Goal: Information Seeking & Learning: Stay updated

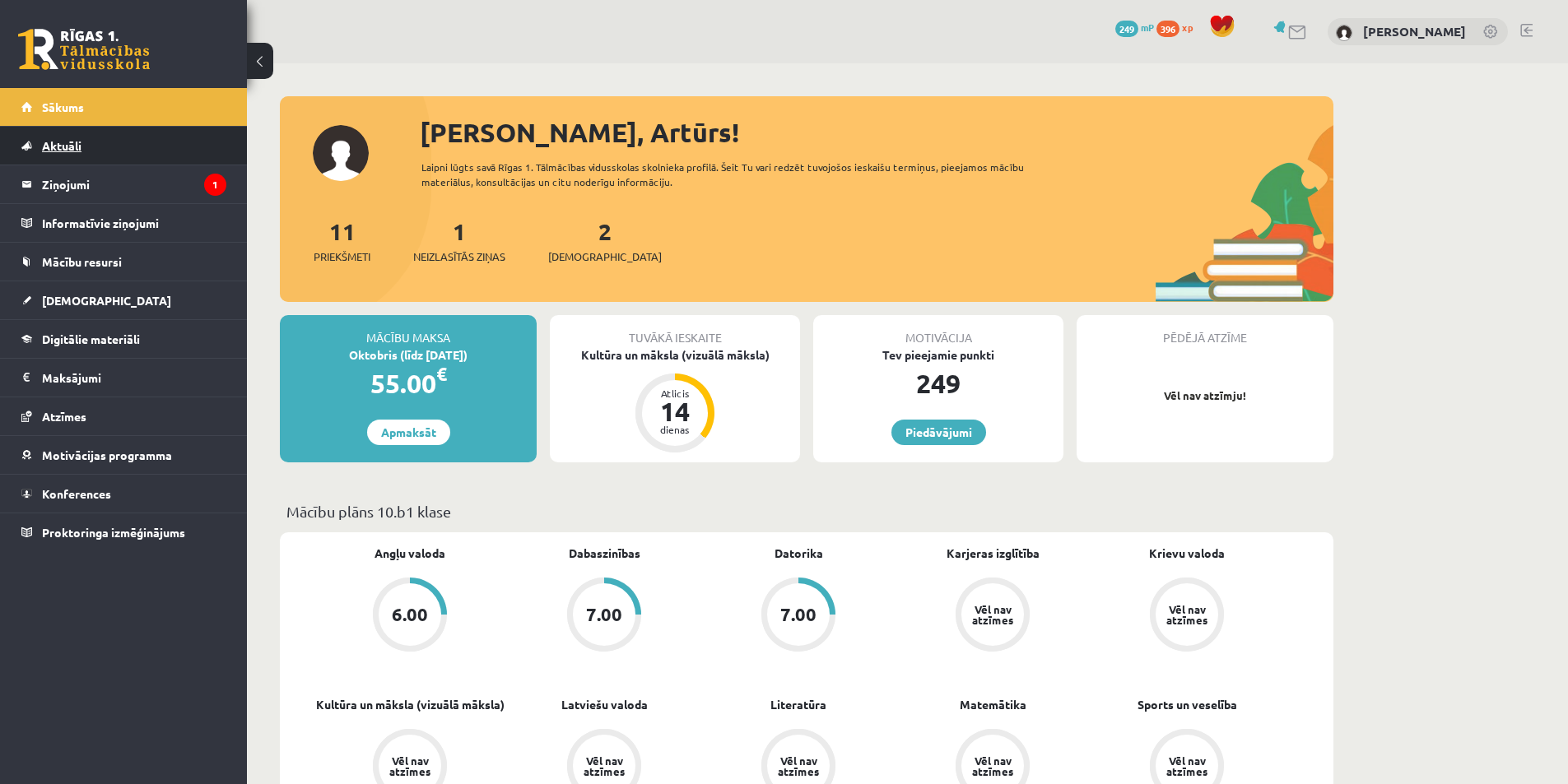
click at [29, 159] on link "Aktuāli" at bounding box center [124, 145] width 205 height 38
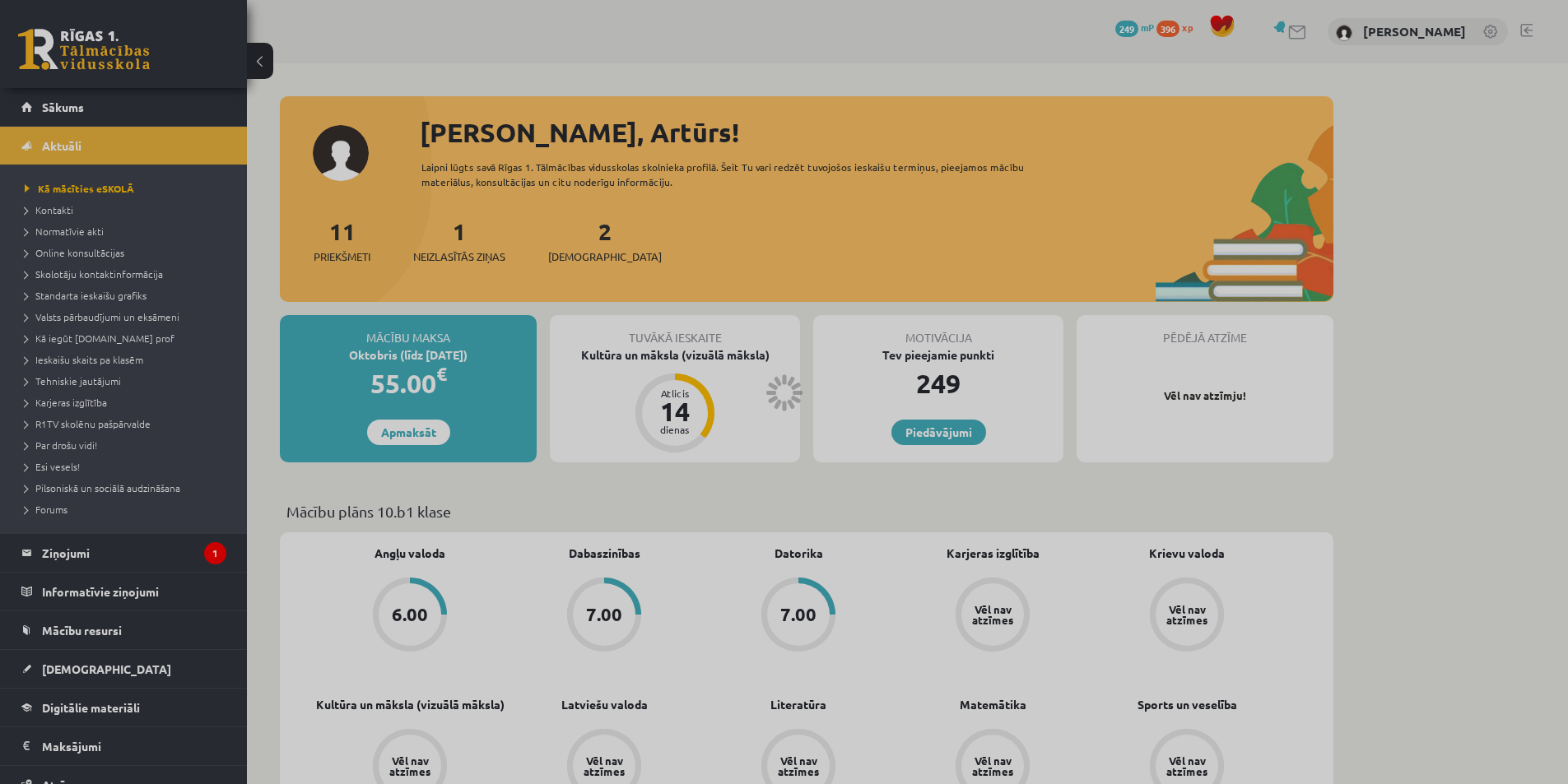
click at [57, 176] on ul "Kā mācīties eSKOLĀ Kontakti Normatīvie akti Online konsultācijas Skolotāju kont…" at bounding box center [123, 349] width 247 height 369
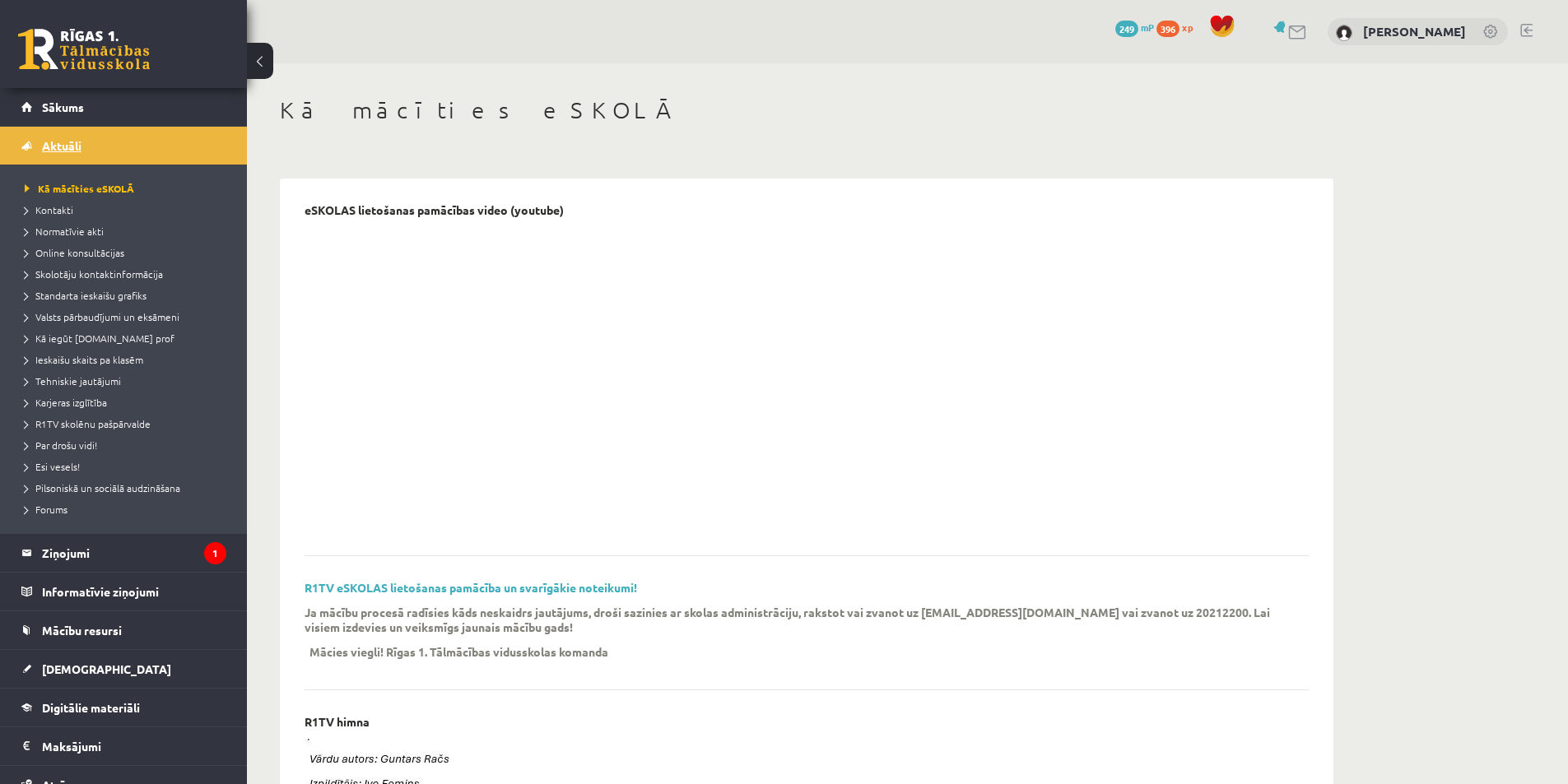
click at [58, 136] on link "Aktuāli" at bounding box center [124, 145] width 205 height 38
click at [70, 102] on span "Sākums" at bounding box center [62, 106] width 42 height 15
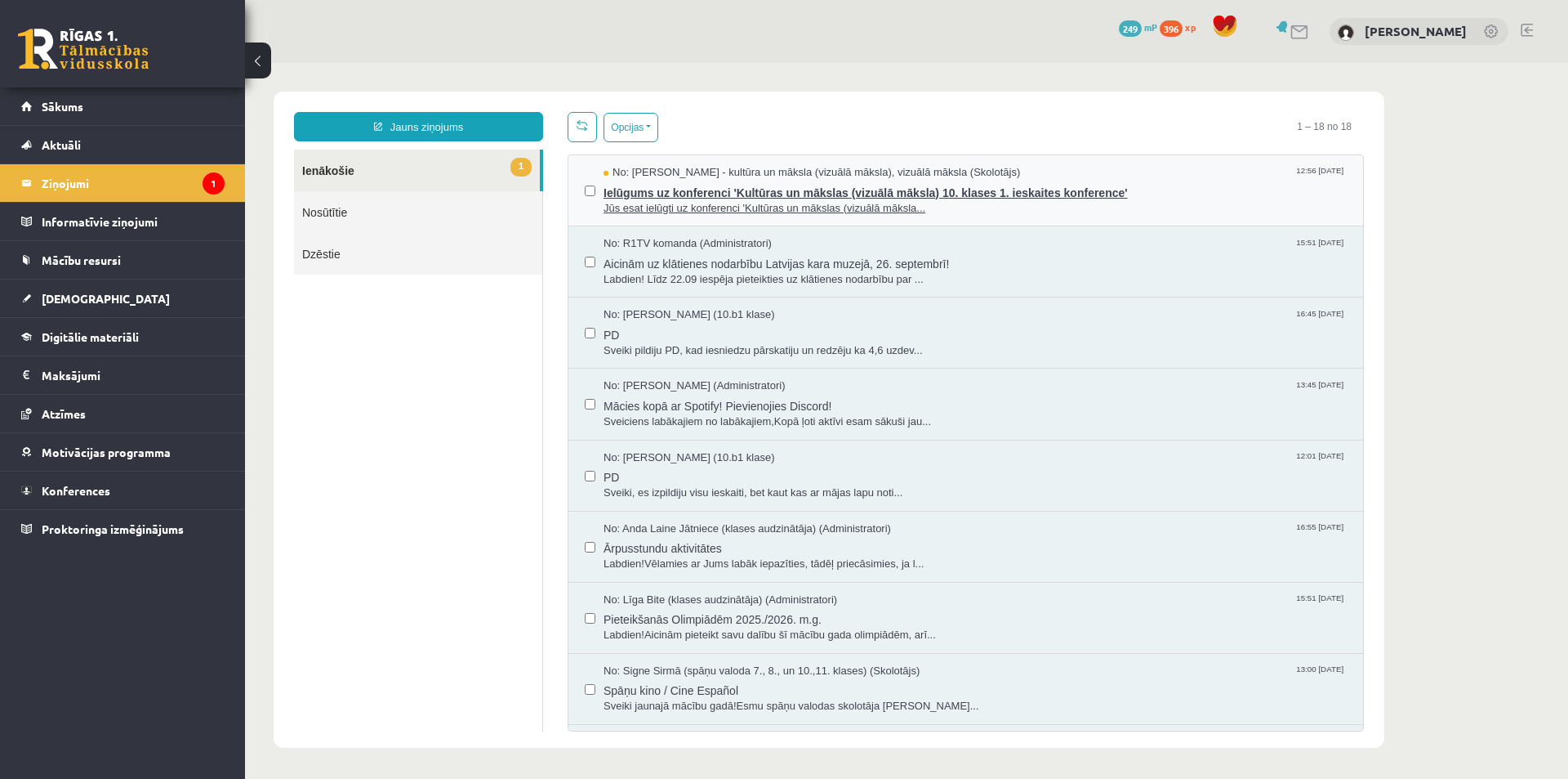
click at [643, 192] on span "Ielūgums uz konferenci 'Kultūras un mākslas (vizuālā māksla) 10. klases 1. iesk…" at bounding box center [974, 190] width 743 height 20
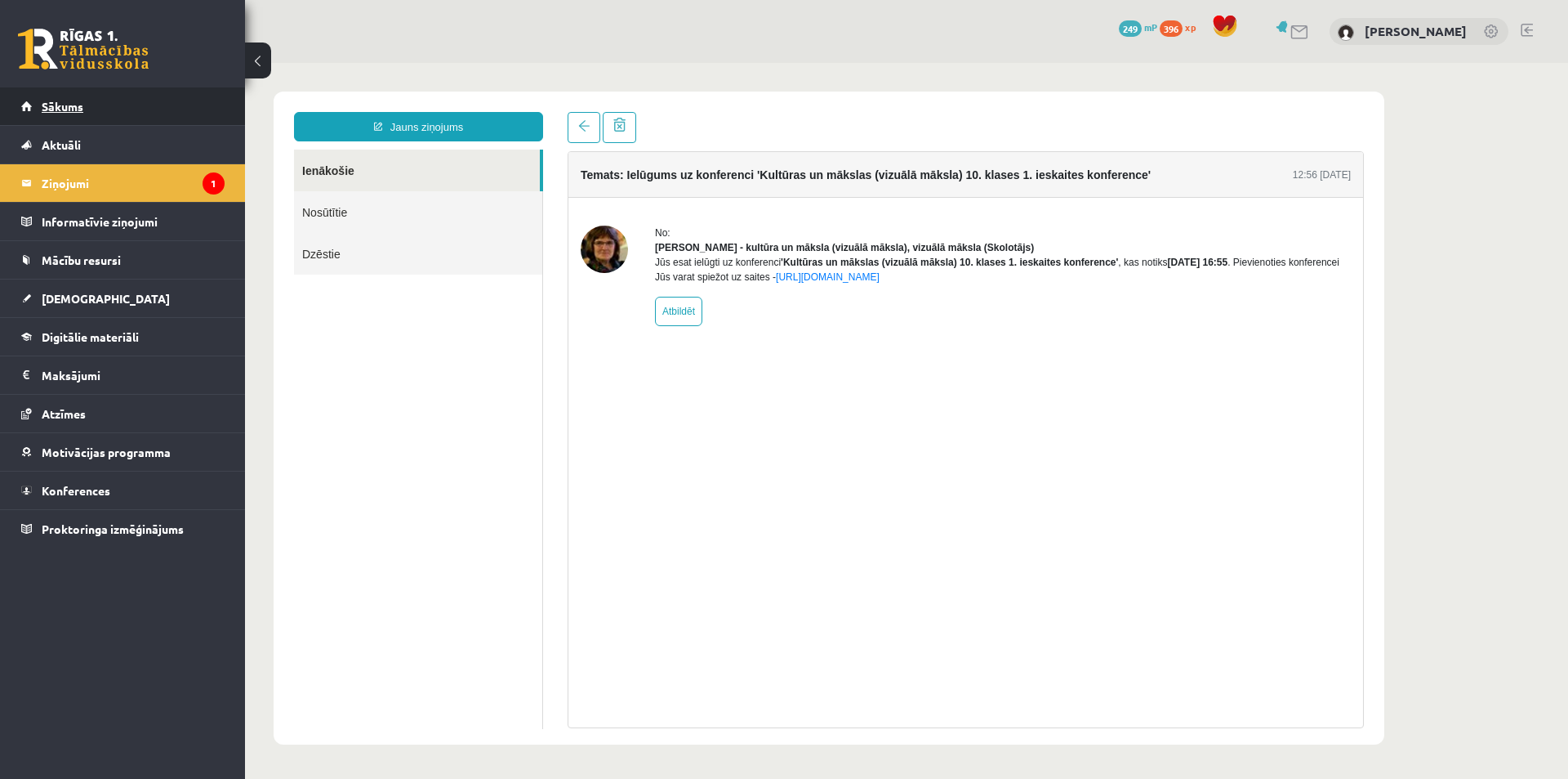
click at [34, 109] on link "Sākums" at bounding box center [123, 106] width 203 height 38
